Goal: Task Accomplishment & Management: Use online tool/utility

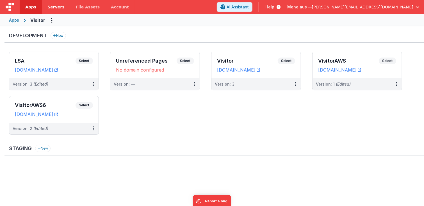
click at [52, 6] on span "Servers" at bounding box center [55, 7] width 17 height 6
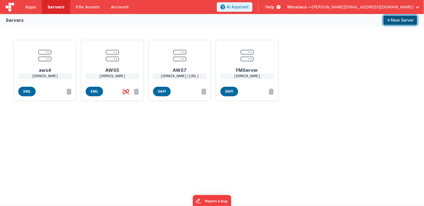
click at [400, 20] on button "New Server" at bounding box center [401, 20] width 34 height 10
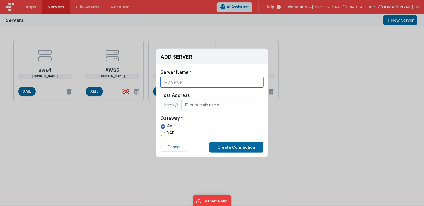
click at [203, 83] on input "text" at bounding box center [212, 82] width 103 height 10
type input "AWS8"
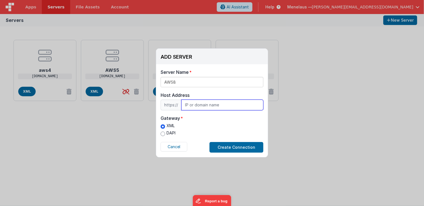
click at [214, 104] on input "text" at bounding box center [223, 105] width 82 height 11
paste input "ec2-18-201-60-187.eu-west-1.compute.amazonaws.com"
type input "ec2-18-201-60-187.eu-west-1.compute.amazonaws.com"
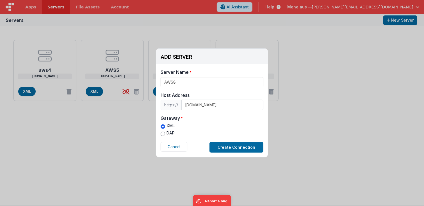
click at [168, 133] on label "DAPI" at bounding box center [168, 133] width 15 height 6
click at [165, 133] on input "DAPI" at bounding box center [163, 134] width 4 height 4
radio input "true"
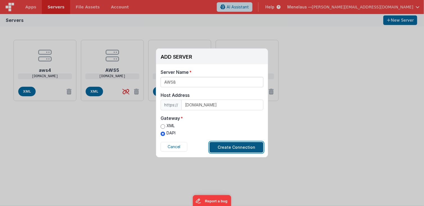
click at [235, 146] on button "Create Connection" at bounding box center [237, 147] width 54 height 11
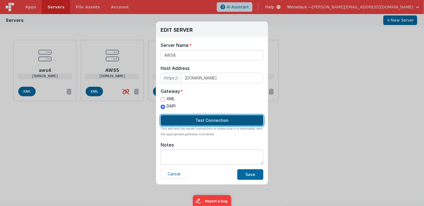
click at [214, 123] on button "Test Connection" at bounding box center [212, 120] width 103 height 11
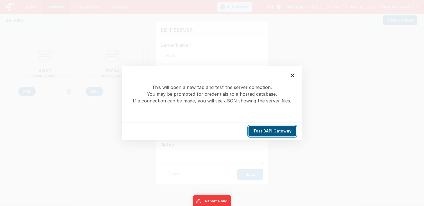
click at [275, 132] on button "Test DAPI Gateway" at bounding box center [273, 131] width 48 height 11
click at [292, 75] on icon at bounding box center [292, 75] width 7 height 7
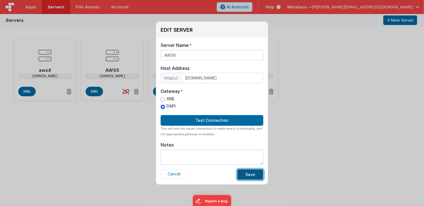
click at [250, 175] on button "Save" at bounding box center [250, 174] width 26 height 11
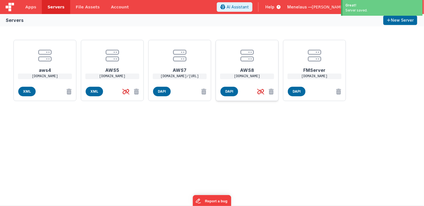
click at [249, 72] on h1 "AWS8" at bounding box center [247, 67] width 45 height 11
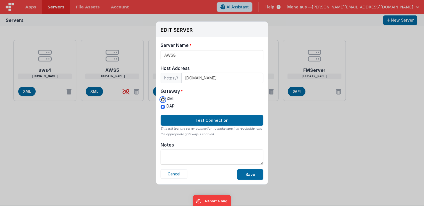
click at [164, 99] on input "XML" at bounding box center [163, 100] width 4 height 4
radio input "true"
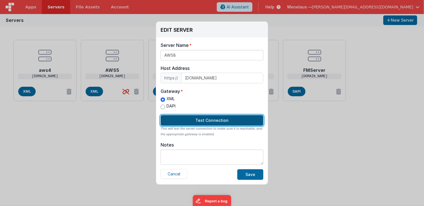
click at [195, 119] on button "Test Connection" at bounding box center [212, 120] width 103 height 11
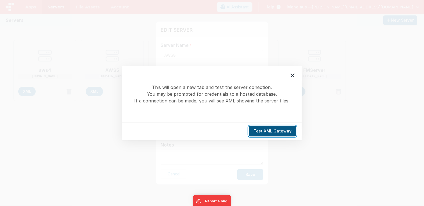
click at [267, 133] on button "Test XML Gateway" at bounding box center [272, 131] width 47 height 11
click at [292, 74] on icon at bounding box center [292, 75] width 7 height 7
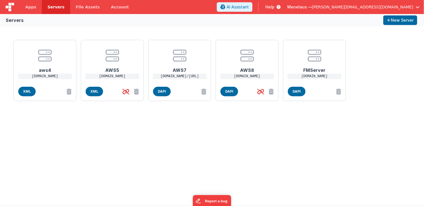
click at [392, 79] on div "EDIT SERVER Delete Server Delete Server Name AWS8 Host Address https:// ec2-18-…" at bounding box center [212, 103] width 424 height 206
click at [176, 71] on h1 "AWS7" at bounding box center [179, 67] width 45 height 11
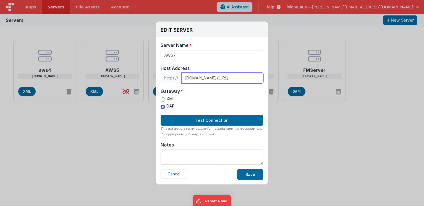
scroll to position [0, 75]
drag, startPoint x: 182, startPoint y: 78, endPoint x: 236, endPoint y: 77, distance: 54.0
click at [236, 77] on input "[DOMAIN_NAME]/[URL]" at bounding box center [223, 78] width 82 height 11
click at [178, 174] on button "Cancel" at bounding box center [174, 174] width 27 height 10
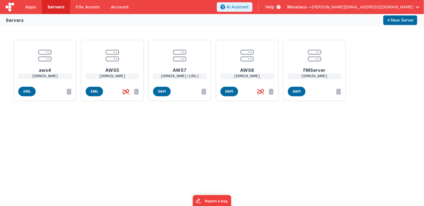
scroll to position [0, 0]
click at [248, 71] on h1 "AWS8" at bounding box center [247, 67] width 45 height 11
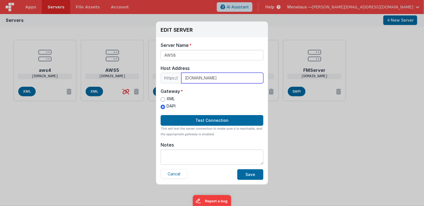
click at [184, 79] on input "ec2-18-201-60-187.eu-west-1.compute.amazonaws.com" at bounding box center [223, 78] width 82 height 11
paste input "4yt4c3i6n7tndqe6732fsbgxhq0gsaim.lambda-url.us-west-1.on.aws/"
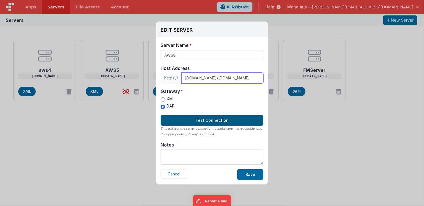
type input "4yt4c3i6n7tndqe6732fsbgxhq0gsaim.lambda-url.us-west-1.on.aws/ec2-18-201-60-187.…"
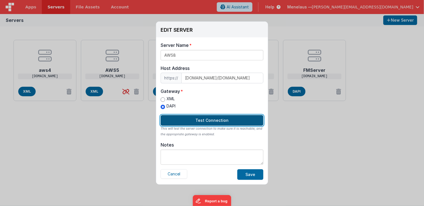
scroll to position [0, 0]
click at [212, 119] on button "Test Connection" at bounding box center [212, 120] width 103 height 11
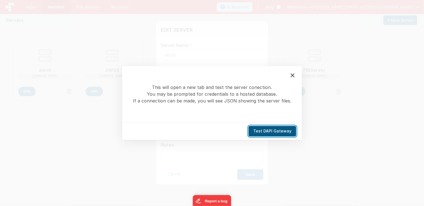
click at [267, 133] on button "Test DAPI Gateway" at bounding box center [273, 131] width 48 height 11
click at [293, 76] on icon at bounding box center [292, 75] width 7 height 7
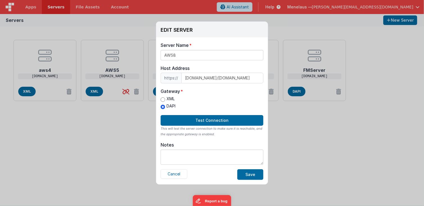
click at [165, 98] on label "XML" at bounding box center [168, 99] width 15 height 6
click at [165, 98] on input "XML" at bounding box center [163, 100] width 4 height 4
radio input "true"
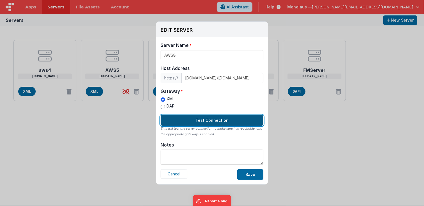
click at [240, 121] on button "Test Connection" at bounding box center [212, 120] width 103 height 11
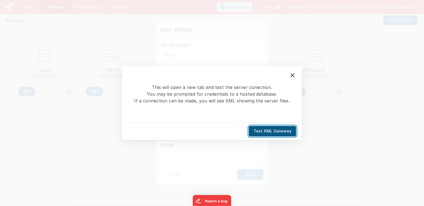
click at [280, 129] on button "Test XML Gateway" at bounding box center [272, 131] width 47 height 11
click at [293, 75] on icon at bounding box center [293, 76] width 4 height 4
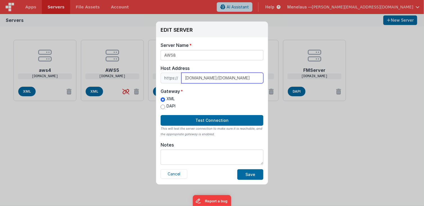
click at [212, 78] on input "4yt4c3i6n7tndqe6732fsbgxhq0gsaim.lambda-url.us-west-1.on.aws/ec2-18-201-60-187.…" at bounding box center [223, 78] width 82 height 11
click at [252, 79] on input "4yt4c3i6n7tndqe6732fsbgxhq0gsaim.lambda-url.us-west-1.on.aws/ec2-18-201-60-187.…" at bounding box center [223, 78] width 82 height 11
type input "[DOMAIN_NAME]/[URL]"
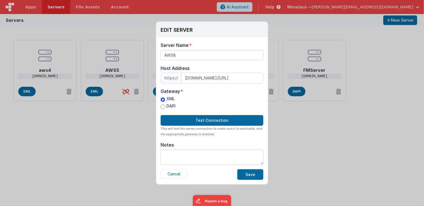
click at [247, 102] on div "XML DAPI" at bounding box center [212, 103] width 103 height 15
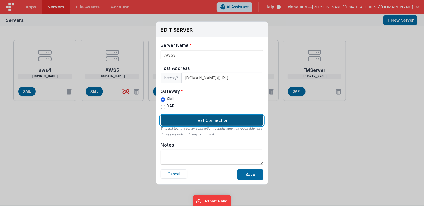
click at [245, 119] on button "Test Connection" at bounding box center [212, 120] width 103 height 11
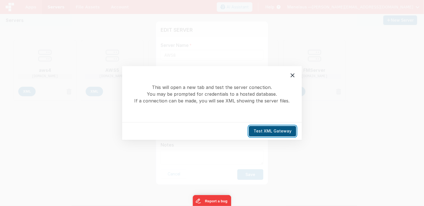
click at [268, 129] on button "Test XML Gateway" at bounding box center [272, 131] width 47 height 11
click at [292, 77] on icon at bounding box center [292, 75] width 7 height 7
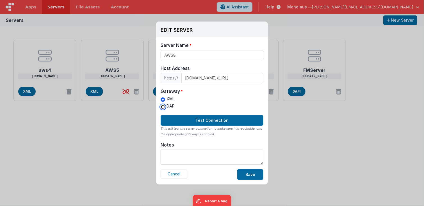
click at [163, 107] on input "DAPI" at bounding box center [163, 107] width 4 height 4
radio input "true"
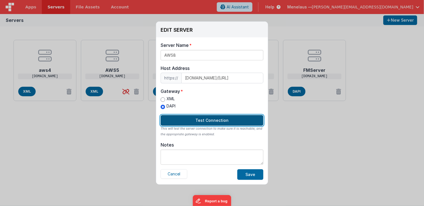
click at [194, 119] on button "Test Connection" at bounding box center [212, 120] width 103 height 11
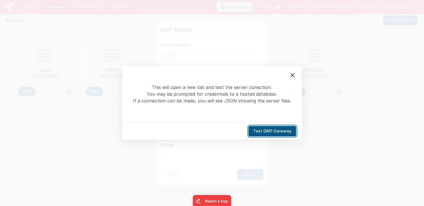
click at [274, 130] on button "Test DAPI Gateway" at bounding box center [273, 131] width 48 height 11
click at [293, 76] on icon at bounding box center [293, 76] width 4 height 4
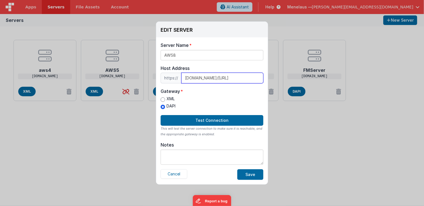
click at [184, 78] on input "[DOMAIN_NAME]/[URL]" at bounding box center [223, 78] width 82 height 11
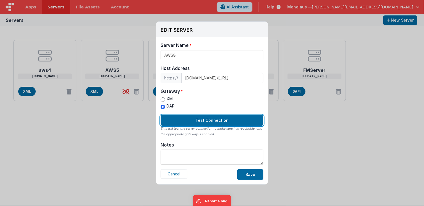
click at [212, 122] on button "Test Connection" at bounding box center [212, 120] width 103 height 11
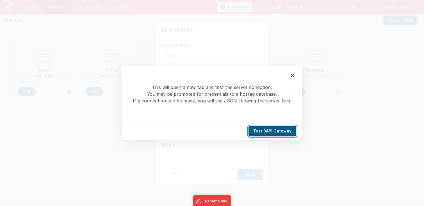
click at [264, 129] on button "Test DAPI Gateway" at bounding box center [273, 131] width 48 height 11
click at [294, 74] on icon at bounding box center [292, 75] width 7 height 7
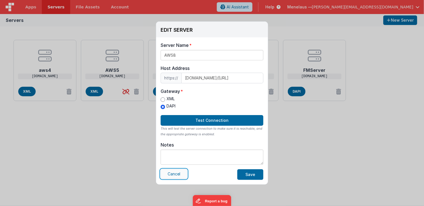
click at [171, 171] on button "Cancel" at bounding box center [174, 174] width 27 height 10
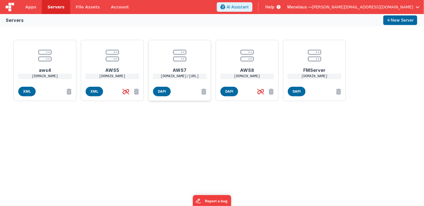
click at [174, 72] on h1 "AWS7" at bounding box center [179, 67] width 45 height 11
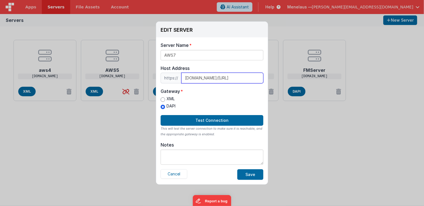
click at [209, 78] on input "[DOMAIN_NAME]/[URL]" at bounding box center [223, 78] width 82 height 11
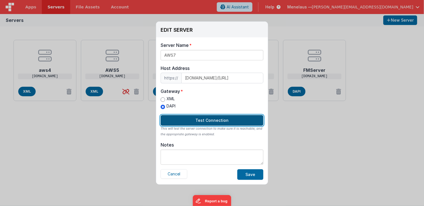
click at [223, 119] on button "Test Connection" at bounding box center [212, 120] width 103 height 11
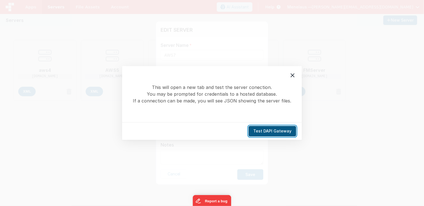
click at [282, 131] on button "Test DAPI Gateway" at bounding box center [273, 131] width 48 height 11
click at [293, 76] on icon at bounding box center [292, 75] width 7 height 7
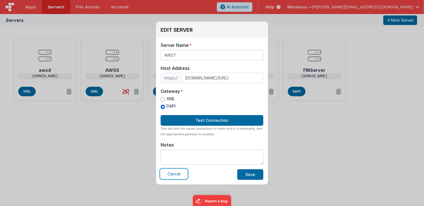
drag, startPoint x: 176, startPoint y: 172, endPoint x: 177, endPoint y: 169, distance: 3.6
click at [176, 172] on button "Cancel" at bounding box center [174, 174] width 27 height 10
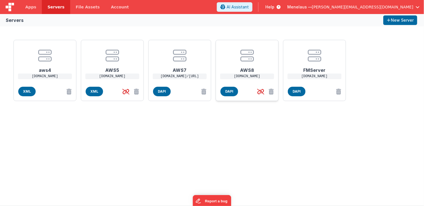
click at [246, 70] on h1 "AWS8" at bounding box center [247, 67] width 45 height 11
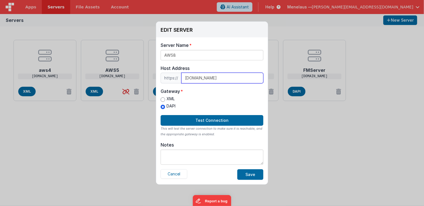
click at [214, 79] on input "ec2-18-201-60-187.eu-west-1.compute.amazonaws.com" at bounding box center [223, 78] width 82 height 11
paste input "[DOMAIN_NAME]/[URL]"
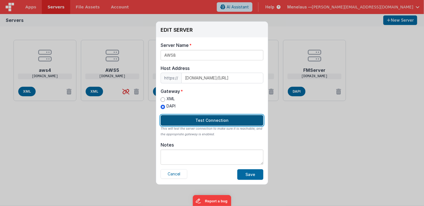
click at [209, 120] on button "Test Connection" at bounding box center [212, 120] width 103 height 11
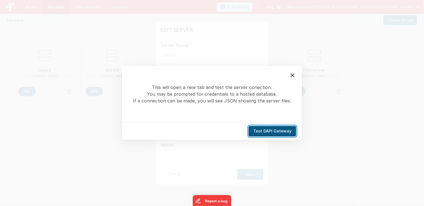
click at [253, 131] on button "Test DAPI Gateway" at bounding box center [273, 131] width 48 height 11
click at [292, 74] on icon at bounding box center [292, 75] width 7 height 7
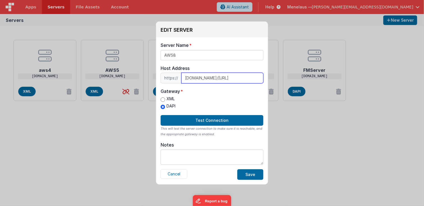
click at [246, 78] on input "[DOMAIN_NAME]/[URL]" at bounding box center [223, 78] width 82 height 11
click at [247, 77] on input "4yt4c3i6n7tndqe6732fsbgxhq0gsaim.lambda-url.us-west-1.on.aws/" at bounding box center [223, 78] width 82 height 11
paste input "18.201.60.187"
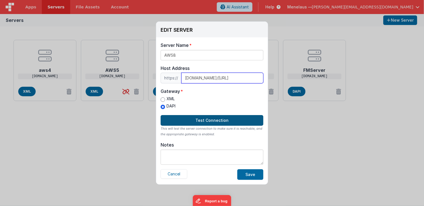
type input "[DOMAIN_NAME]/[URL]"
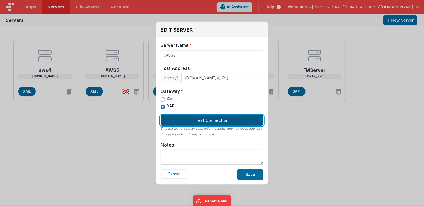
scroll to position [0, 0]
click at [214, 120] on button "Test Connection" at bounding box center [212, 120] width 103 height 11
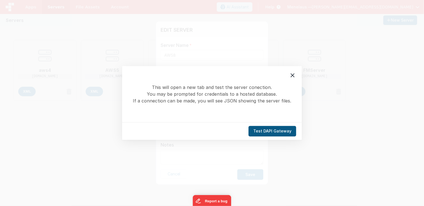
drag, startPoint x: 245, startPoint y: 129, endPoint x: 256, endPoint y: 132, distance: 10.8
click at [255, 132] on div "Test DAPI Gateway" at bounding box center [212, 132] width 180 height 18
click at [256, 132] on button "Test DAPI Gateway" at bounding box center [273, 131] width 48 height 11
click at [293, 75] on icon at bounding box center [292, 75] width 7 height 7
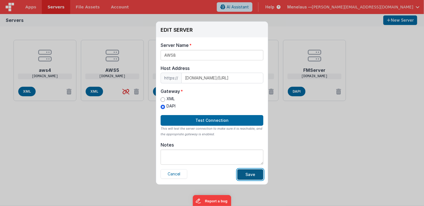
click at [252, 174] on button "Save" at bounding box center [250, 174] width 26 height 11
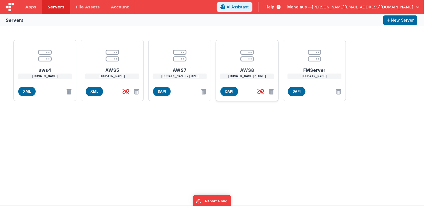
click at [248, 70] on h1 "AWS8" at bounding box center [247, 67] width 45 height 11
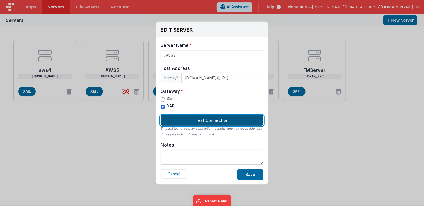
click at [210, 120] on button "Test Connection" at bounding box center [212, 120] width 103 height 11
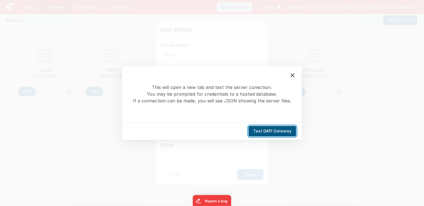
click at [268, 132] on button "Test DAPI Gateway" at bounding box center [273, 131] width 48 height 11
click at [290, 75] on icon at bounding box center [292, 75] width 7 height 7
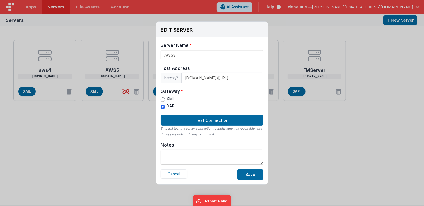
click at [171, 99] on label "XML" at bounding box center [168, 99] width 15 height 6
click at [165, 99] on input "XML" at bounding box center [163, 100] width 4 height 4
radio input "true"
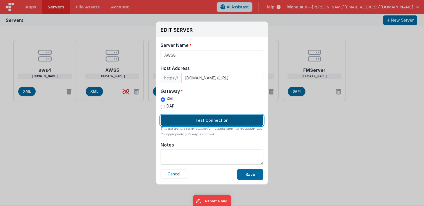
click at [204, 119] on button "Test Connection" at bounding box center [212, 120] width 103 height 11
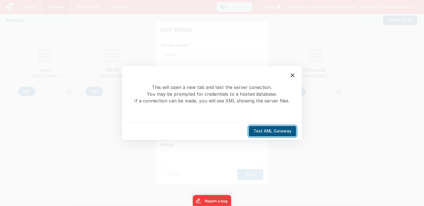
click at [277, 131] on button "Test XML Gateway" at bounding box center [272, 131] width 47 height 11
click at [293, 75] on icon at bounding box center [293, 76] width 4 height 4
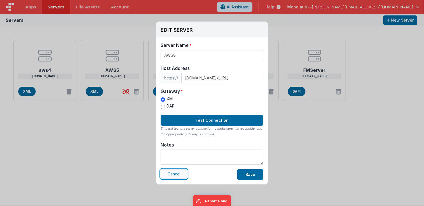
drag, startPoint x: 166, startPoint y: 174, endPoint x: 180, endPoint y: 175, distance: 13.3
click at [166, 174] on button "Cancel" at bounding box center [174, 174] width 27 height 10
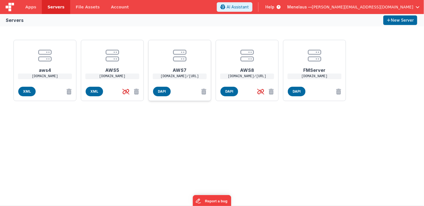
click at [176, 69] on h1 "AWS7" at bounding box center [179, 67] width 45 height 11
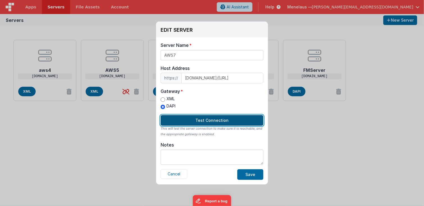
click at [225, 120] on button "Test Connection" at bounding box center [212, 120] width 103 height 11
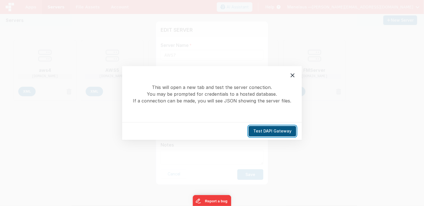
click at [284, 129] on button "Test DAPI Gateway" at bounding box center [273, 131] width 48 height 11
click at [291, 76] on icon at bounding box center [292, 75] width 7 height 7
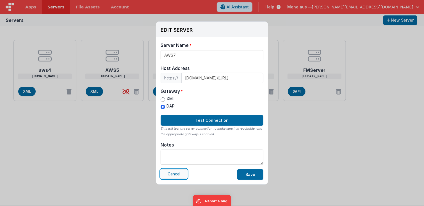
click at [174, 174] on button "Cancel" at bounding box center [174, 174] width 27 height 10
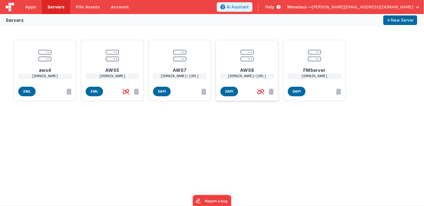
click at [244, 77] on p "[DOMAIN_NAME]/[URL]" at bounding box center [247, 77] width 54 height 6
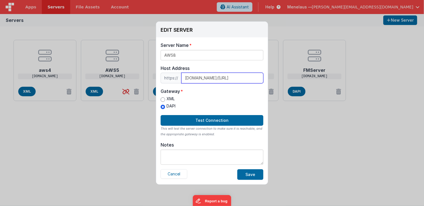
scroll to position [0, 76]
drag, startPoint x: 183, startPoint y: 78, endPoint x: 265, endPoint y: 78, distance: 81.5
click at [265, 78] on div "Server Name AWS8 Host Address https:// 4yt4c3i6n7tndqe6732fsbgxhq0gsaim.lambda-…" at bounding box center [212, 110] width 112 height 147
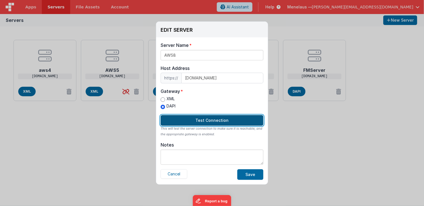
click at [214, 118] on button "Test Connection" at bounding box center [212, 120] width 103 height 11
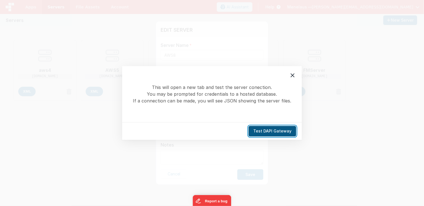
click at [269, 130] on button "Test DAPI Gateway" at bounding box center [273, 131] width 48 height 11
click at [279, 130] on button "Test DAPI Gateway" at bounding box center [273, 131] width 48 height 11
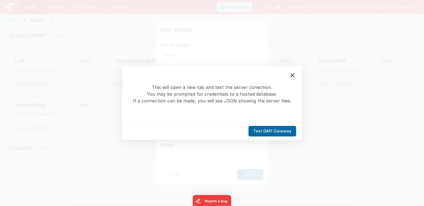
click at [292, 76] on icon at bounding box center [292, 75] width 7 height 7
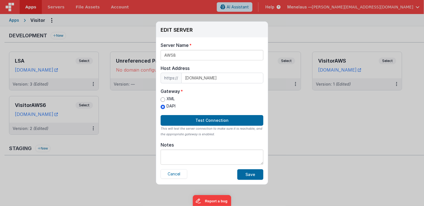
click at [220, 103] on div "XML DAPI" at bounding box center [212, 103] width 103 height 15
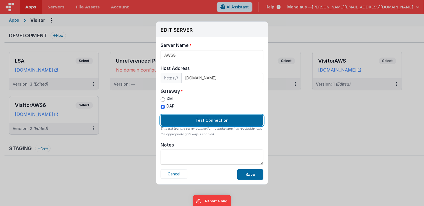
click at [214, 117] on button "Test Connection" at bounding box center [212, 120] width 103 height 11
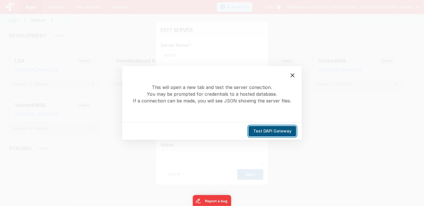
click at [263, 131] on button "Test DAPI Gateway" at bounding box center [273, 131] width 48 height 11
click at [292, 77] on icon at bounding box center [292, 75] width 7 height 7
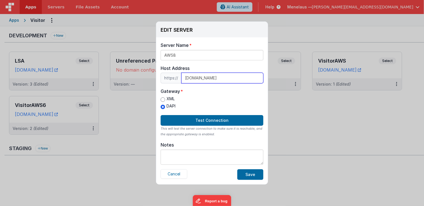
drag, startPoint x: 243, startPoint y: 77, endPoint x: 181, endPoint y: 79, distance: 62.7
click at [181, 79] on div "https:// menelausaws8.ddnsfree.com" at bounding box center [212, 78] width 103 height 11
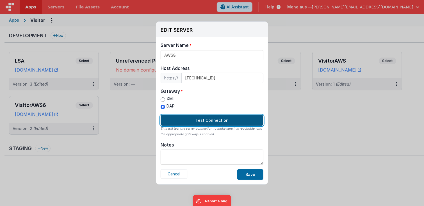
click at [206, 119] on button "Test Connection" at bounding box center [212, 120] width 103 height 11
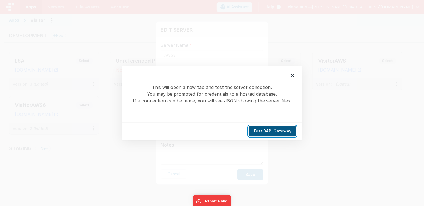
click at [266, 131] on button "Test DAPI Gateway" at bounding box center [273, 131] width 48 height 11
click at [294, 75] on icon at bounding box center [292, 75] width 7 height 7
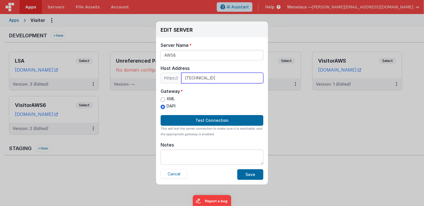
drag, startPoint x: 213, startPoint y: 80, endPoint x: 175, endPoint y: 75, distance: 38.2
click at [175, 75] on div "https:// 18.201.60.187" at bounding box center [212, 78] width 103 height 11
paste input "ec2-18-201-60-187.eu-west-1.compute.amazonaws.com"
type input "ec2-18-201-60-187.eu-west-1.compute.amazonaws.com"
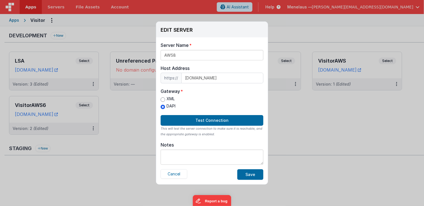
scroll to position [0, 0]
click at [167, 99] on label "XML" at bounding box center [168, 99] width 15 height 6
click at [165, 99] on input "XML" at bounding box center [163, 100] width 4 height 4
radio input "true"
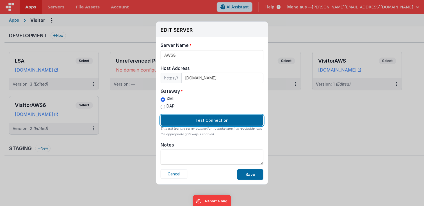
click at [200, 117] on button "Test Connection" at bounding box center [212, 120] width 103 height 11
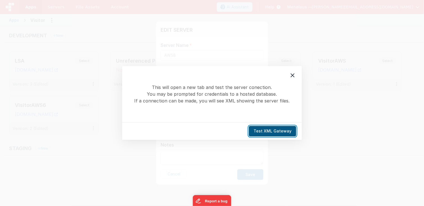
drag, startPoint x: 261, startPoint y: 133, endPoint x: 272, endPoint y: 127, distance: 13.0
click at [262, 133] on button "Test XML Gateway" at bounding box center [272, 131] width 47 height 11
click at [293, 75] on icon at bounding box center [292, 75] width 7 height 7
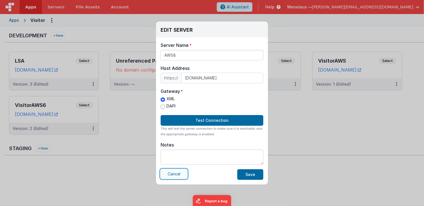
click at [178, 174] on button "Cancel" at bounding box center [174, 174] width 27 height 10
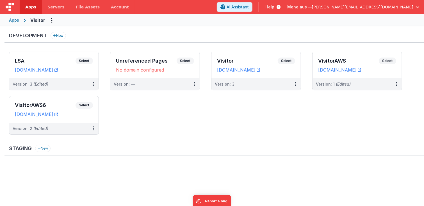
click at [328, 127] on ul "LSA Select URLs lsa.clientportal.cloud Version: 3 (Edited) Unreferenced Pages S…" at bounding box center [216, 96] width 415 height 89
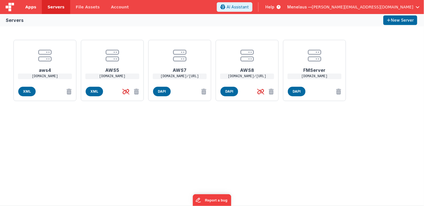
click at [26, 7] on span "Apps" at bounding box center [30, 7] width 11 height 6
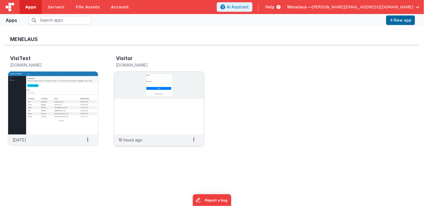
click at [196, 110] on img at bounding box center [159, 103] width 90 height 63
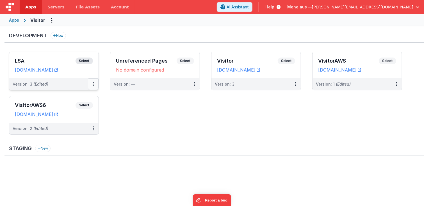
click at [93, 84] on button at bounding box center [93, 84] width 11 height 12
click at [62, 97] on link "Edit" at bounding box center [73, 97] width 49 height 10
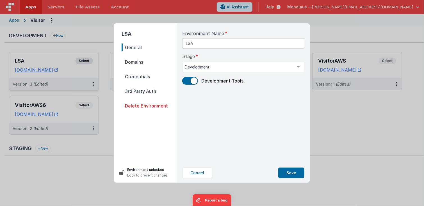
click at [144, 75] on span "Credentials" at bounding box center [149, 77] width 55 height 8
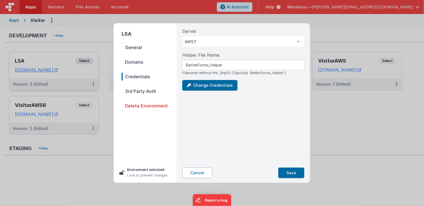
click at [201, 173] on button "Cancel" at bounding box center [197, 173] width 30 height 11
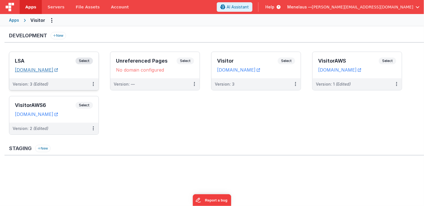
click at [58, 70] on icon at bounding box center [56, 70] width 3 height 0
click at [84, 76] on div "LSA Select URLs lsa.clientportal.cloud" at bounding box center [53, 65] width 89 height 26
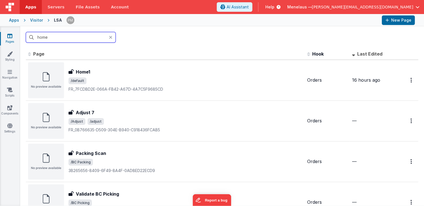
click at [47, 37] on input "home" at bounding box center [71, 37] width 90 height 11
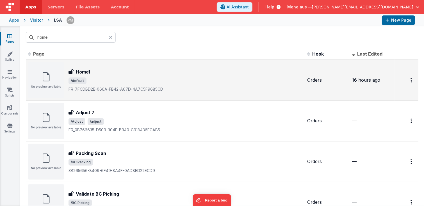
click at [107, 73] on div "Home1" at bounding box center [186, 72] width 234 height 7
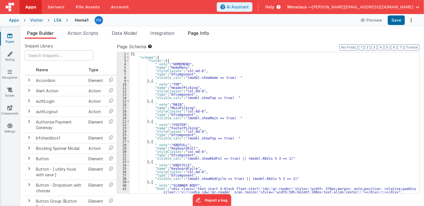
click at [200, 34] on span "Page Info" at bounding box center [198, 33] width 21 height 6
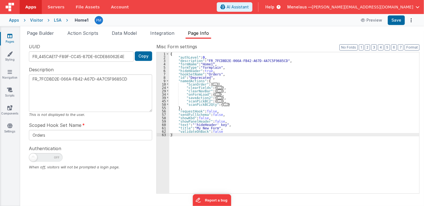
click at [37, 20] on div "Visitor" at bounding box center [36, 20] width 13 height 6
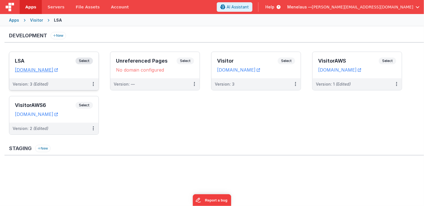
click at [74, 81] on div "Version: 3 (Edited)" at bounding box center [50, 84] width 75 height 6
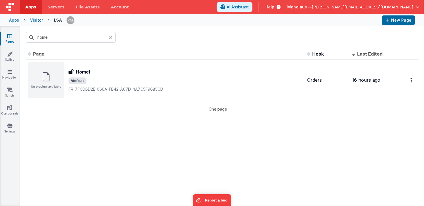
click at [110, 37] on icon at bounding box center [110, 37] width 3 height 4
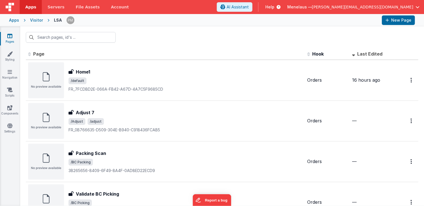
click at [375, 54] on span "Last Edited" at bounding box center [369, 54] width 25 height 6
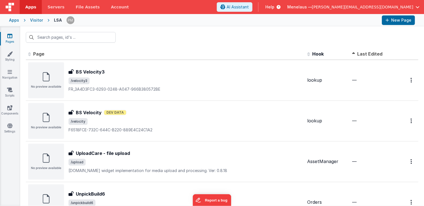
click at [377, 54] on span "Last Edited" at bounding box center [369, 54] width 25 height 6
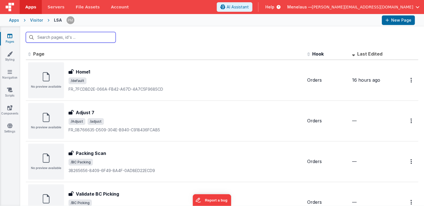
drag, startPoint x: 74, startPoint y: 37, endPoint x: 71, endPoint y: 35, distance: 3.7
click at [73, 37] on input "text" at bounding box center [71, 37] width 90 height 11
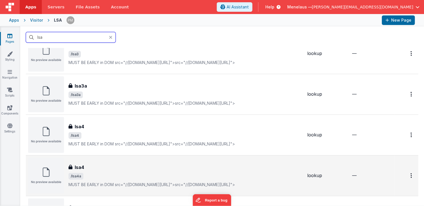
scroll to position [135, 0]
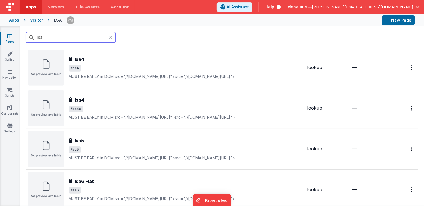
click at [73, 38] on input "lsa" at bounding box center [71, 37] width 90 height 11
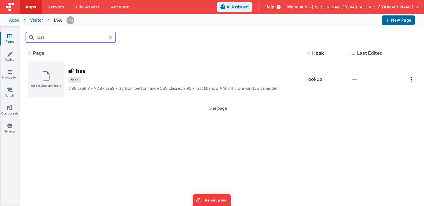
scroll to position [0, 0]
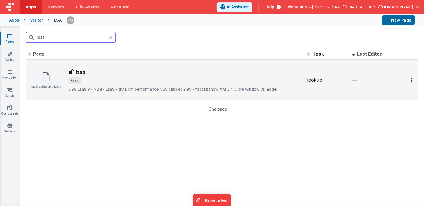
type input "lsaa"
click at [82, 73] on h3 "lsaa" at bounding box center [80, 72] width 9 height 7
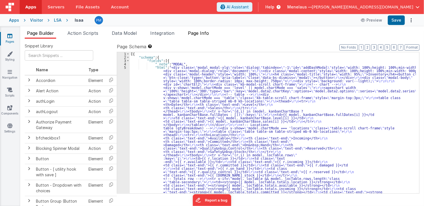
click at [199, 31] on span "Page Info" at bounding box center [198, 33] width 21 height 6
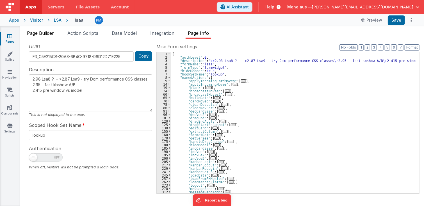
click at [44, 30] on li "Page Builder" at bounding box center [40, 34] width 31 height 9
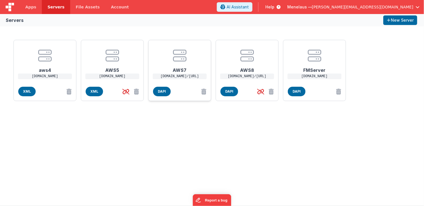
click at [179, 69] on h1 "AWS7" at bounding box center [179, 67] width 45 height 11
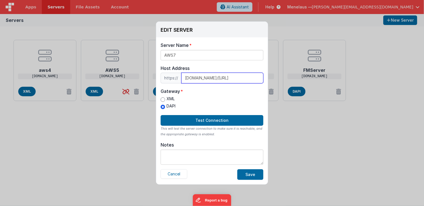
click at [237, 79] on input "[DOMAIN_NAME]/[URL]" at bounding box center [223, 78] width 82 height 11
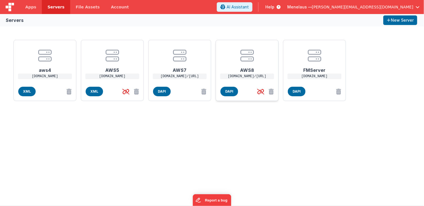
click at [243, 72] on h1 "AWS8" at bounding box center [247, 67] width 45 height 11
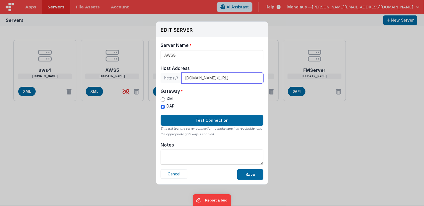
click at [214, 79] on input "[DOMAIN_NAME]/[URL]" at bounding box center [223, 78] width 82 height 11
paste input "[TECHNICAL_ID]"
drag, startPoint x: 237, startPoint y: 79, endPoint x: 263, endPoint y: 79, distance: 26.7
click at [263, 79] on input "[DOMAIN_NAME]/[URL]" at bounding box center [223, 78] width 82 height 11
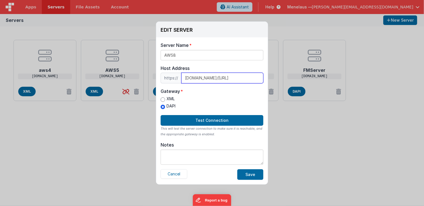
scroll to position [0, 70]
type input "[DOMAIN_NAME]/[URL]"
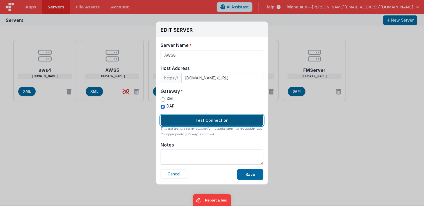
scroll to position [0, 0]
click at [215, 120] on button "Test Connection" at bounding box center [212, 120] width 103 height 11
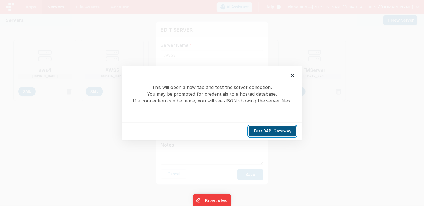
click at [271, 132] on button "Test DAPI Gateway" at bounding box center [273, 131] width 48 height 11
